Goal: Task Accomplishment & Management: Manage account settings

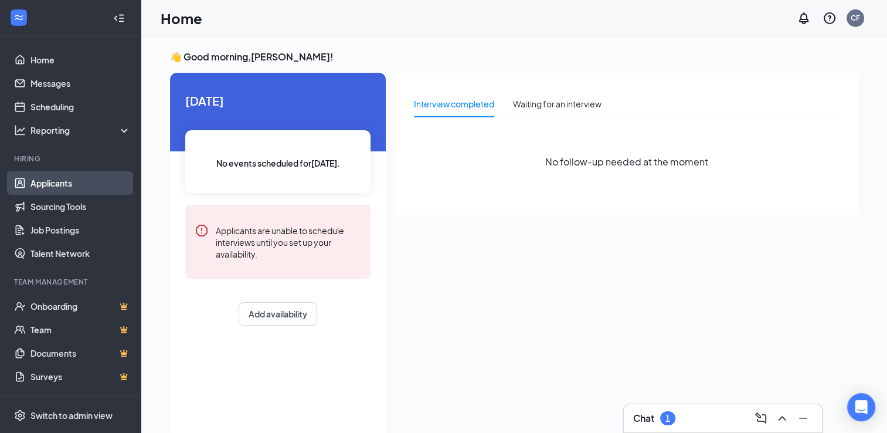
click at [50, 181] on link "Applicants" at bounding box center [80, 182] width 100 height 23
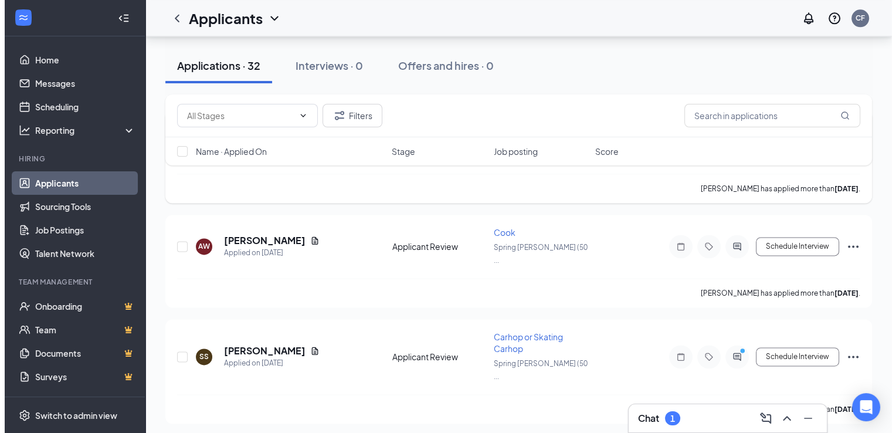
scroll to position [1624, 0]
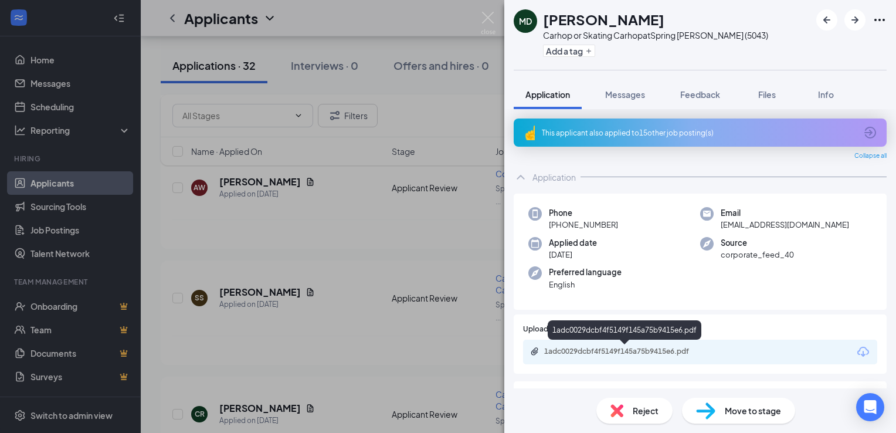
click at [607, 354] on div "1adc0029dcbf4f5149f145a75b9415e6.pdf" at bounding box center [626, 351] width 164 height 9
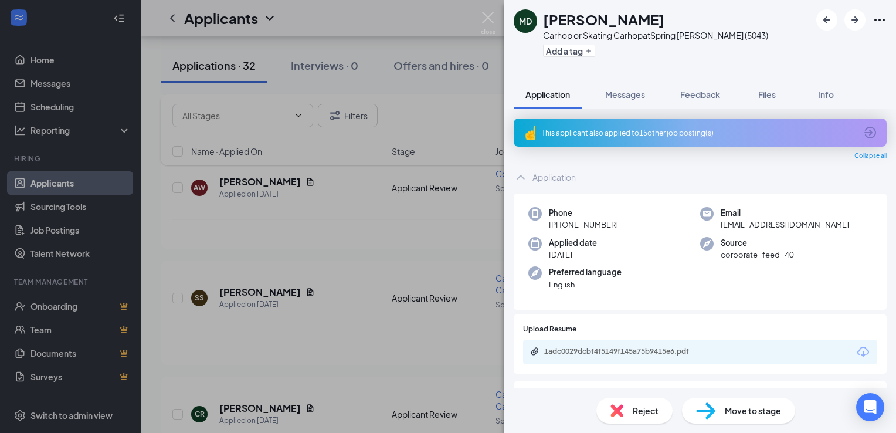
click at [317, 207] on div "MD [PERSON_NAME] or Skating Carhop at [GEOGRAPHIC_DATA][PERSON_NAME] (5043) Add…" at bounding box center [448, 216] width 896 height 433
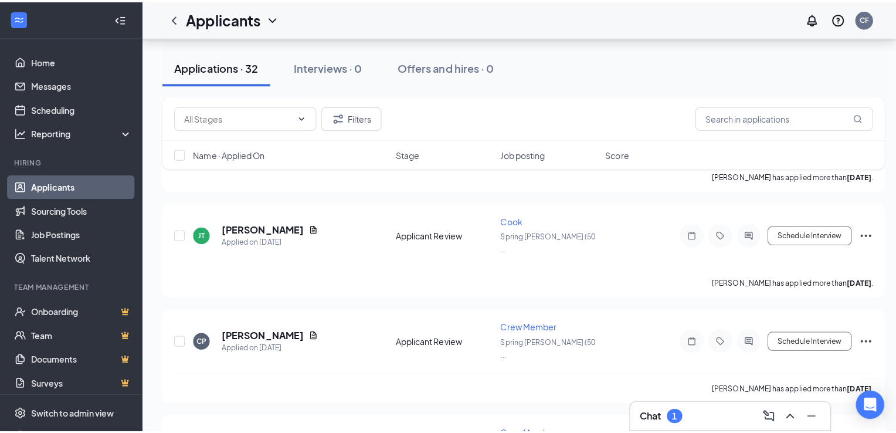
scroll to position [1155, 0]
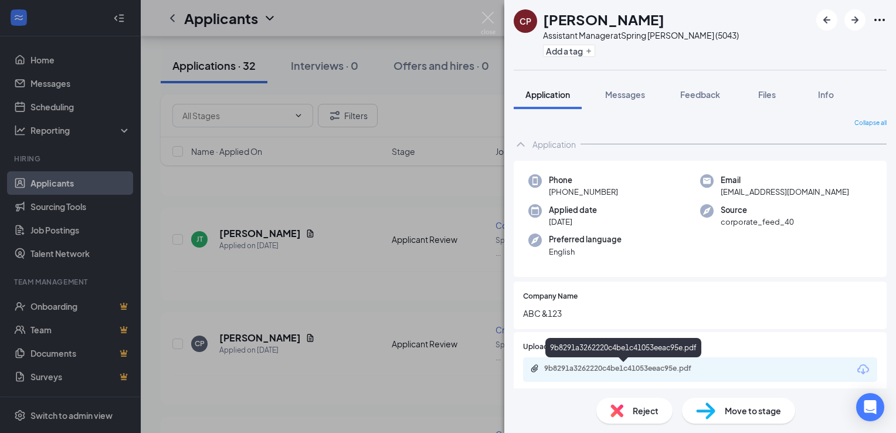
click at [577, 368] on div "9b8291a3262220c4be1c41053eeac95e.pdf" at bounding box center [626, 368] width 164 height 9
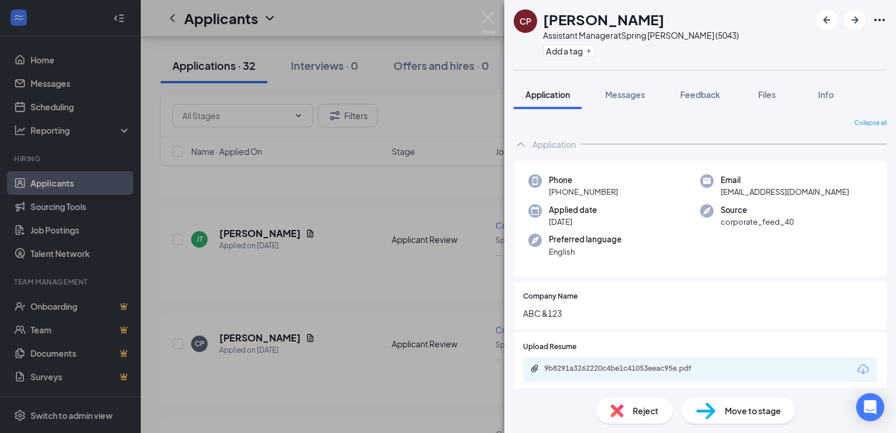
click at [382, 219] on div "CP [PERSON_NAME] Assistant Manager at [GEOGRAPHIC_DATA][PERSON_NAME] (5043) Add…" at bounding box center [448, 216] width 896 height 433
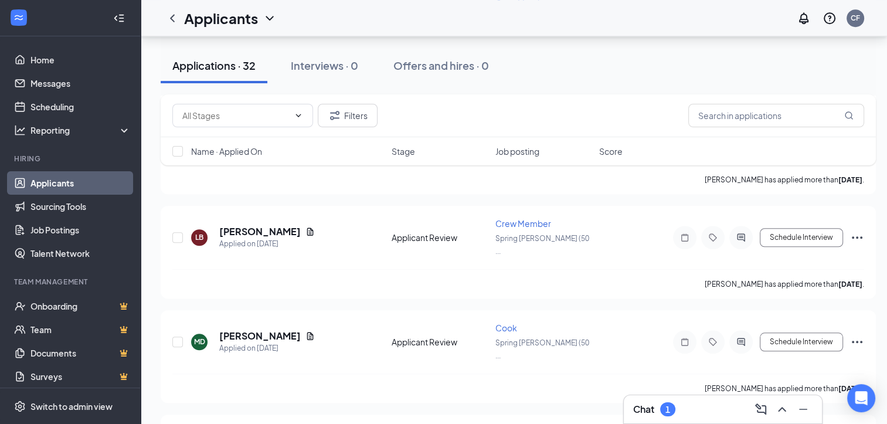
scroll to position [920, 0]
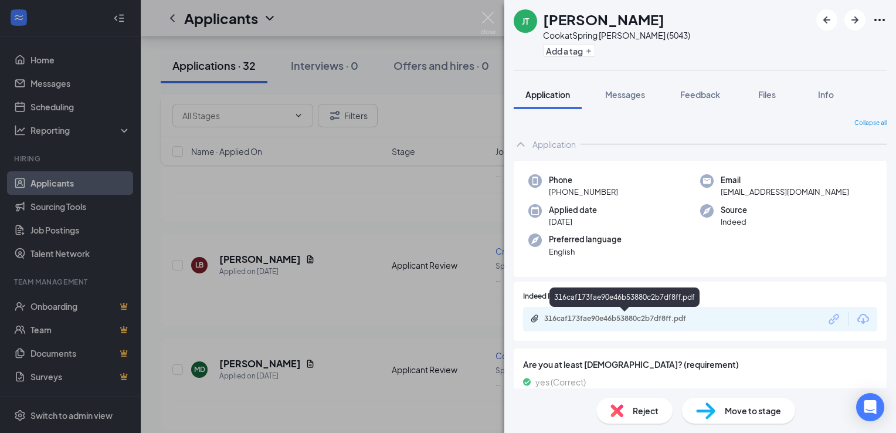
click at [599, 318] on div "316caf173fae90e46b53880c2b7df8ff.pdf" at bounding box center [626, 318] width 164 height 9
click at [323, 196] on div "JT Juelz [PERSON_NAME] at [GEOGRAPHIC_DATA][PERSON_NAME] (5043) Add a tag Appli…" at bounding box center [448, 216] width 896 height 433
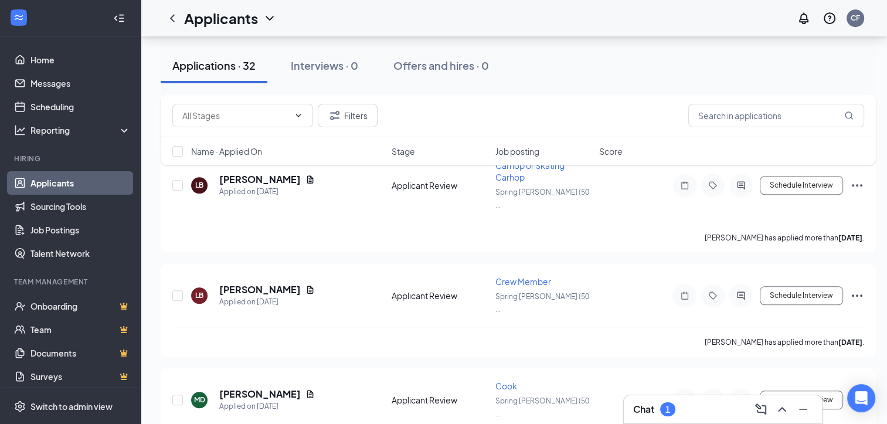
scroll to position [862, 0]
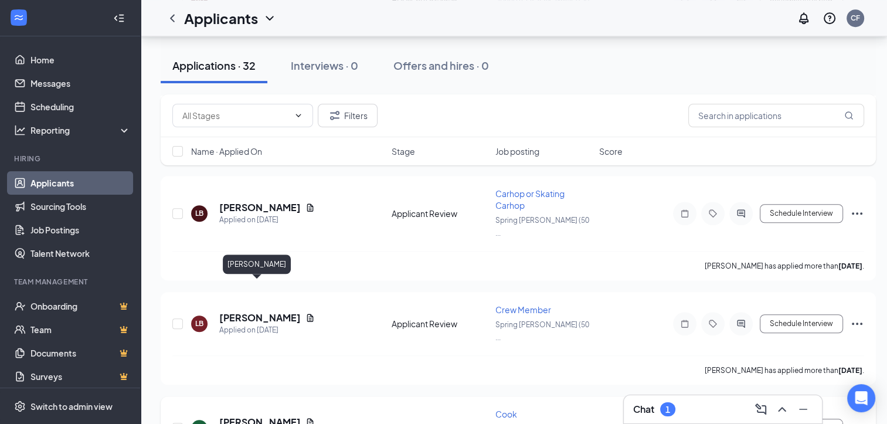
click at [265, 416] on h5 "[PERSON_NAME]" at bounding box center [260, 422] width 82 height 13
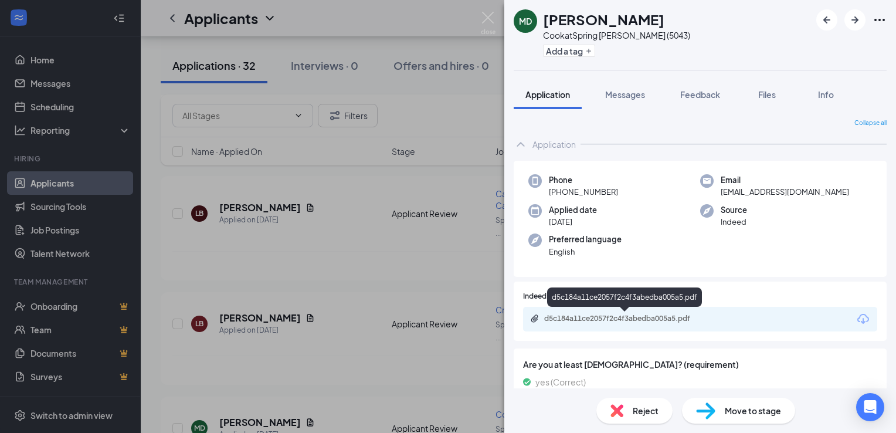
click at [593, 317] on div "d5c184a11ce2057f2c4f3abedba005a5.pdf" at bounding box center [626, 318] width 164 height 9
click at [324, 234] on div "MD [PERSON_NAME] [PERSON_NAME] at [GEOGRAPHIC_DATA][PERSON_NAME] (5043) Add a t…" at bounding box center [448, 216] width 896 height 433
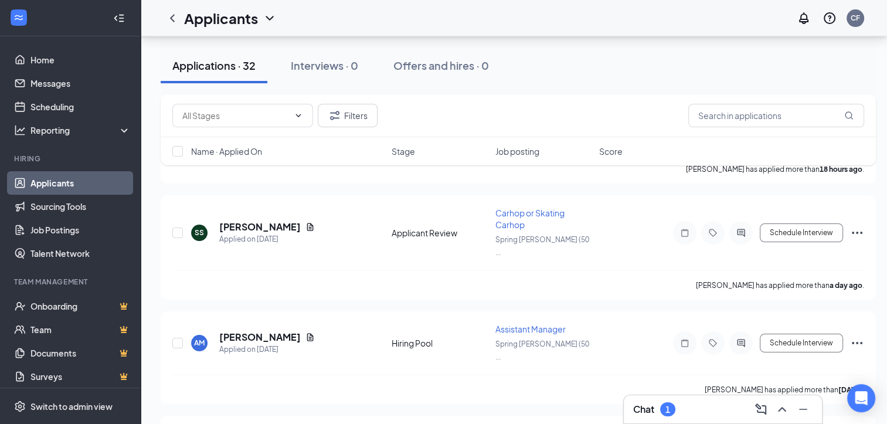
scroll to position [158, 0]
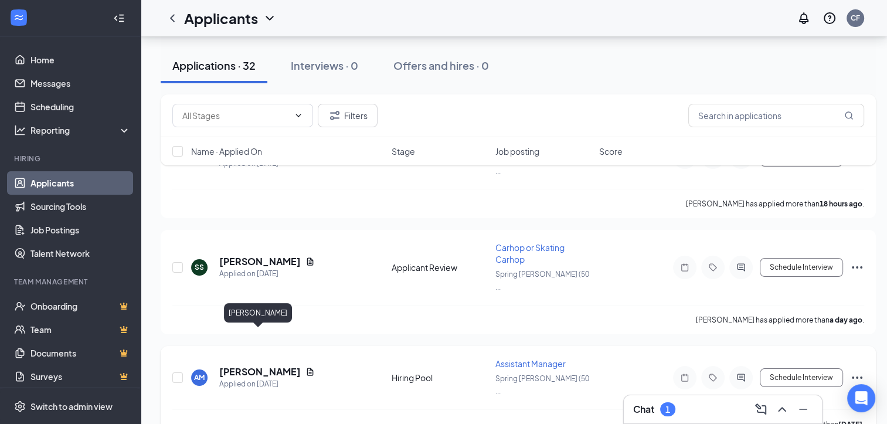
click at [266, 365] on h5 "[PERSON_NAME]" at bounding box center [260, 371] width 82 height 13
click at [266, 266] on body "Home Messages Scheduling Reporting Hiring Applicants Sourcing Tools Job Posting…" at bounding box center [443, 54] width 887 height 424
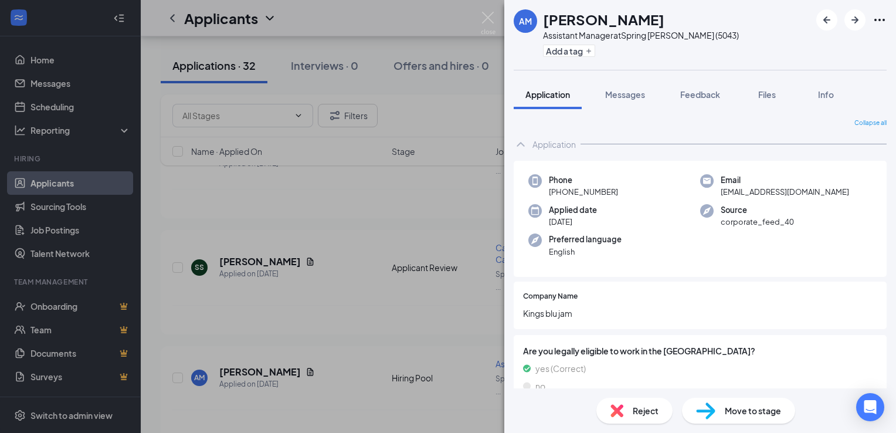
click at [347, 306] on div "AM [PERSON_NAME] Assistant Manager at [GEOGRAPHIC_DATA][PERSON_NAME] (5043) Add…" at bounding box center [448, 216] width 896 height 433
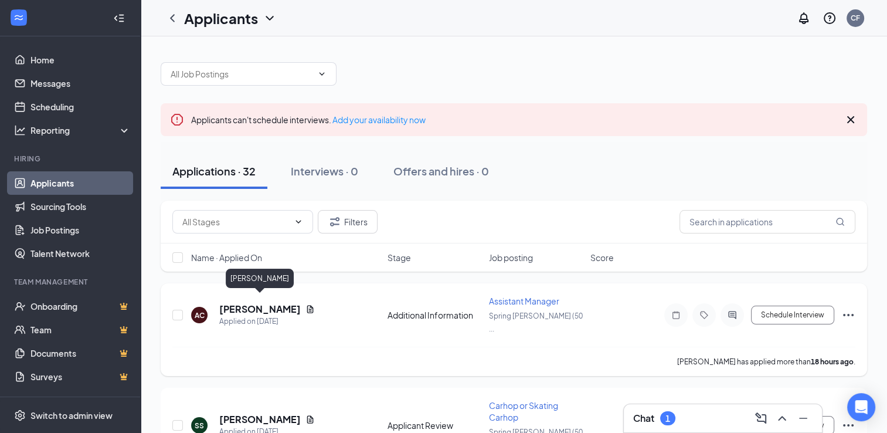
click at [277, 306] on h5 "[PERSON_NAME]" at bounding box center [260, 309] width 82 height 13
click at [277, 306] on body "Home Messages Scheduling Reporting Hiring Applicants Sourcing Tools Job Posting…" at bounding box center [443, 216] width 887 height 433
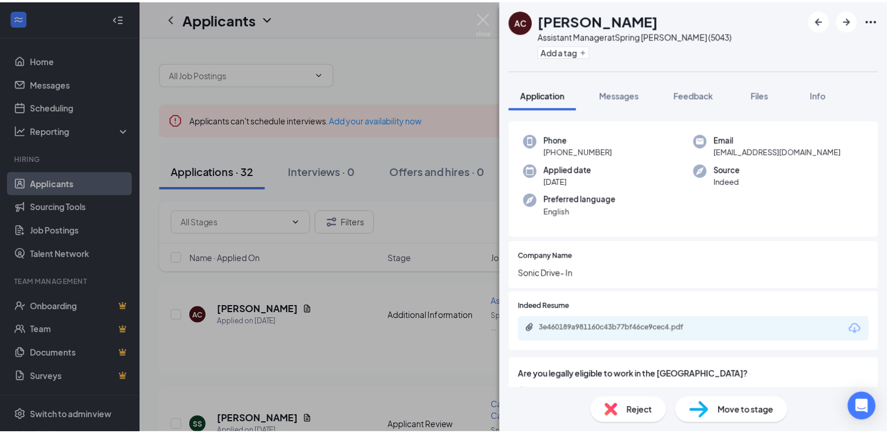
scroll to position [117, 0]
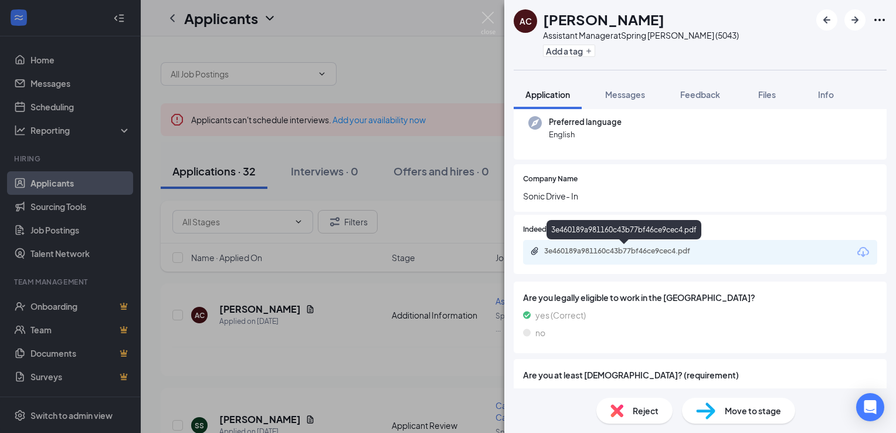
click at [625, 253] on div "3e460189a981160c43b77bf46ce9cec4.pdf" at bounding box center [626, 250] width 164 height 9
click at [318, 330] on div "AC [PERSON_NAME] Assistant Manager at [GEOGRAPHIC_DATA][PERSON_NAME] (5043) Add…" at bounding box center [448, 216] width 896 height 433
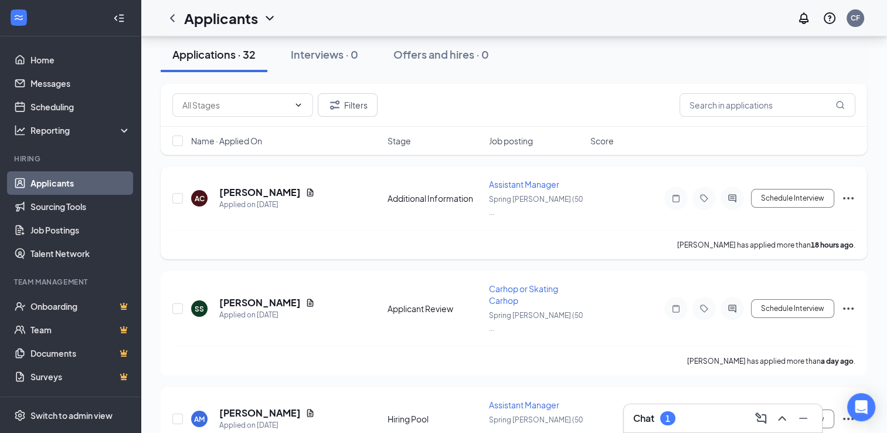
scroll to position [117, 0]
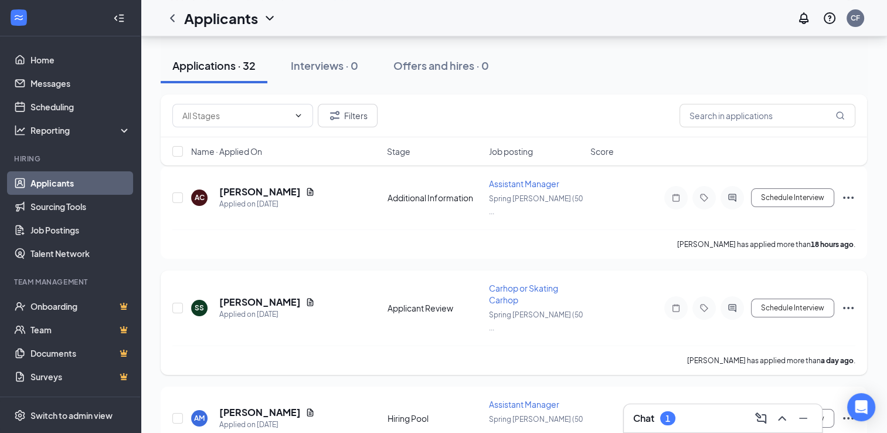
drag, startPoint x: 562, startPoint y: 271, endPoint x: 600, endPoint y: 276, distance: 38.4
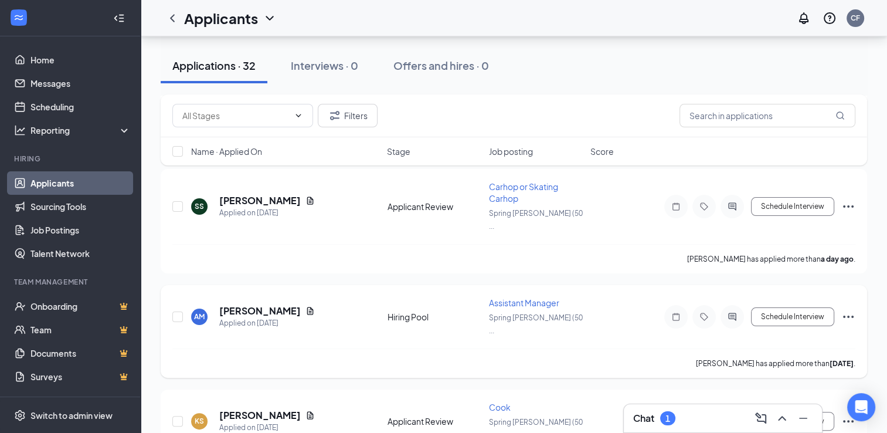
scroll to position [235, 0]
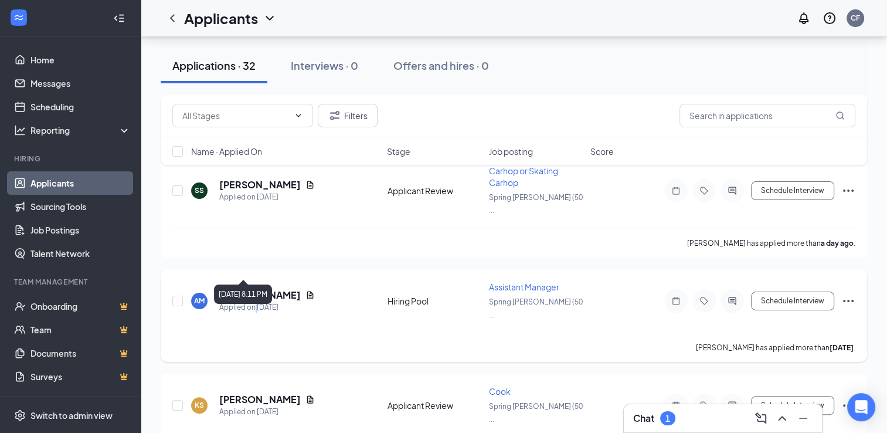
click at [256, 301] on div "Applied on [DATE]" at bounding box center [267, 307] width 96 height 12
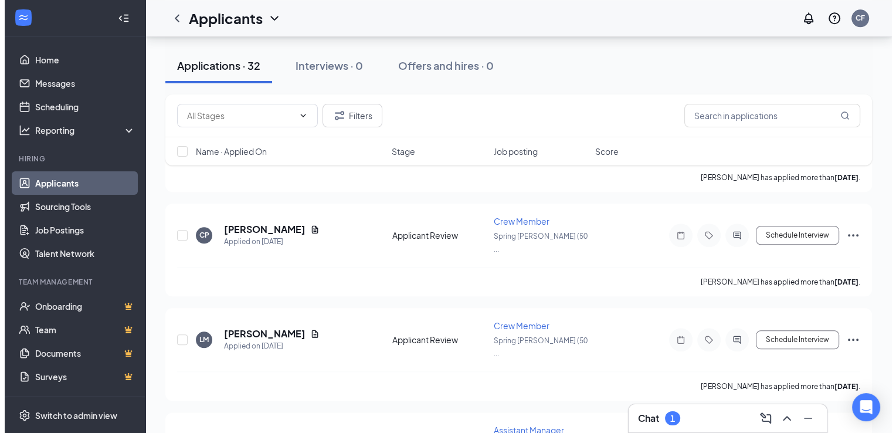
scroll to position [1290, 0]
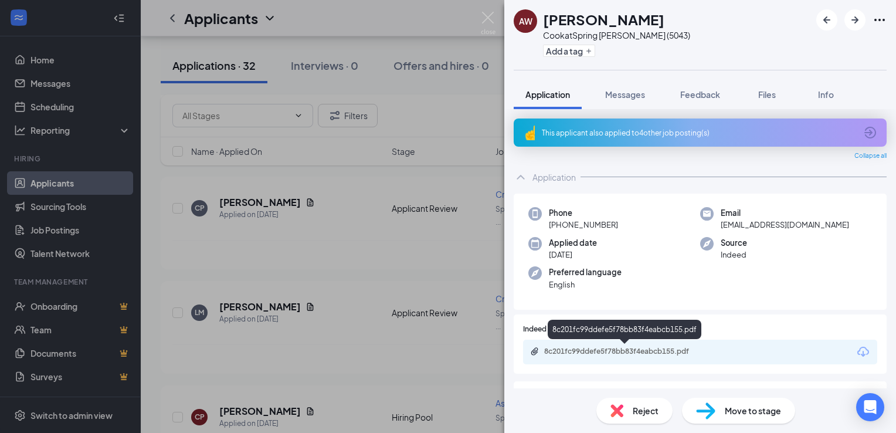
click at [591, 352] on div "8c201fc99ddefe5f78bb83f4eabcb155.pdf" at bounding box center [626, 351] width 164 height 9
